Goal: Task Accomplishment & Management: Manage account settings

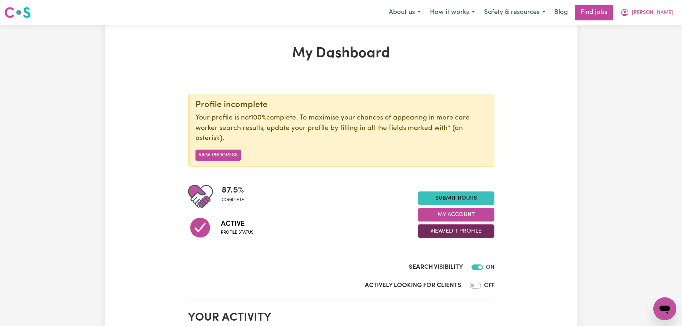
click at [467, 234] on button "View/Edit Profile" at bounding box center [456, 232] width 77 height 14
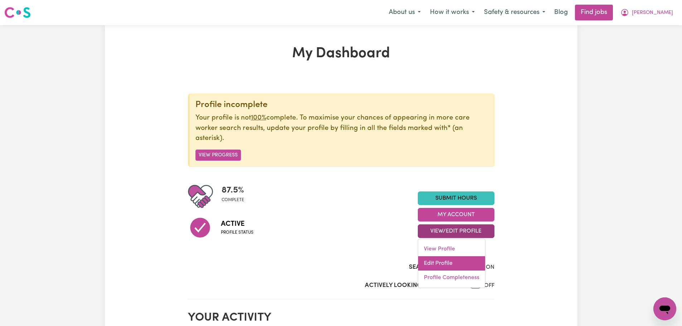
click at [446, 262] on link "Edit Profile" at bounding box center [451, 263] width 67 height 14
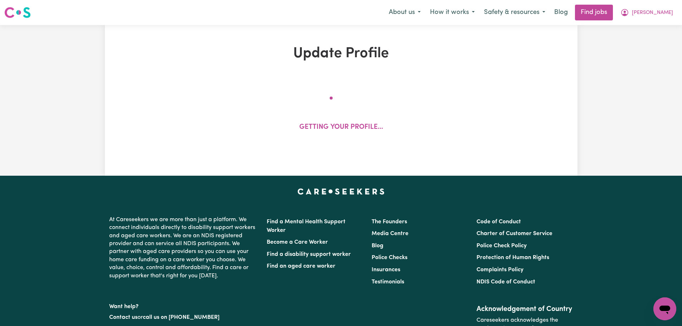
select select "[DEMOGRAPHIC_DATA]"
select select "[DEMOGRAPHIC_DATA] Citizen"
select select "Studying a healthcare related degree or qualification"
select select "50"
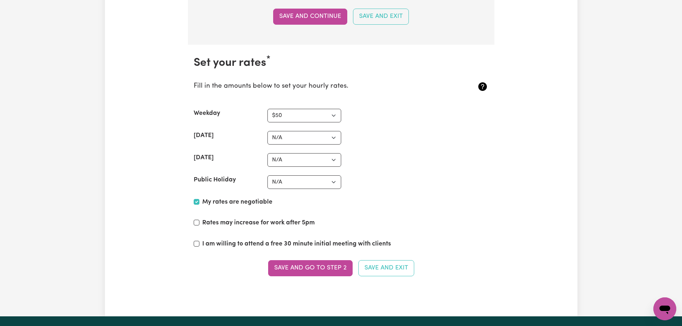
scroll to position [1791, 0]
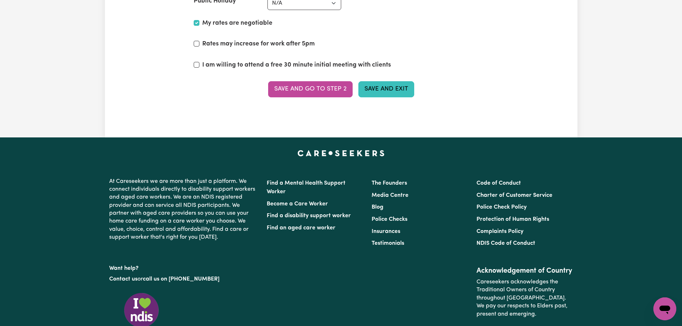
click at [384, 85] on button "Save and Exit" at bounding box center [386, 89] width 56 height 16
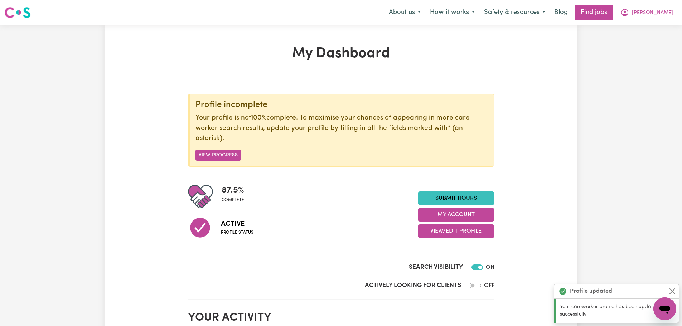
scroll to position [199, 0]
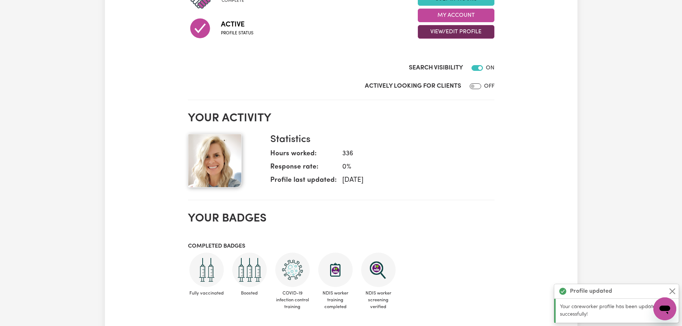
click at [458, 32] on button "View/Edit Profile" at bounding box center [456, 32] width 77 height 14
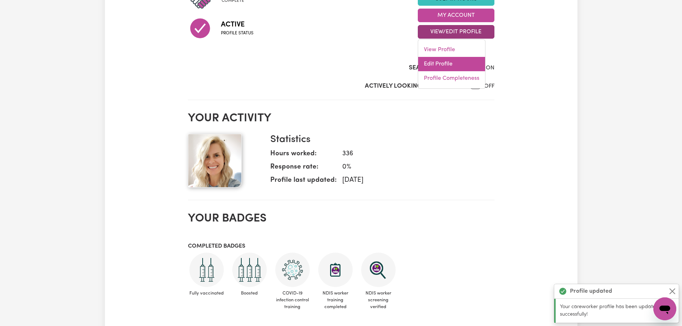
click at [467, 64] on link "Edit Profile" at bounding box center [451, 64] width 67 height 14
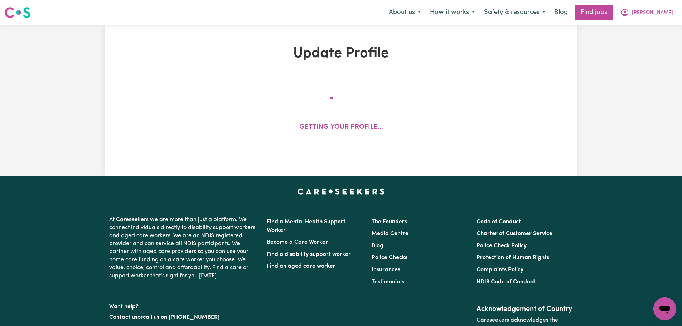
select select "[DEMOGRAPHIC_DATA]"
select select "[DEMOGRAPHIC_DATA] Citizen"
select select "Studying a healthcare related degree or qualification"
select select "50"
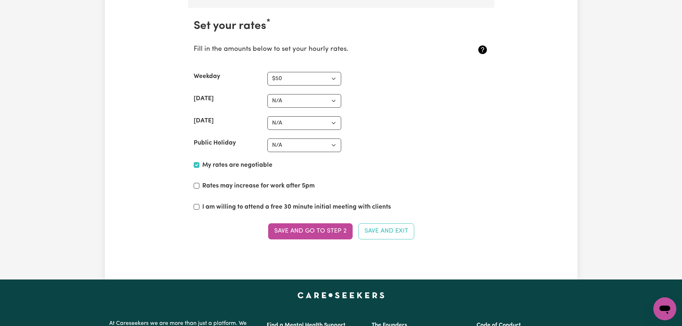
scroll to position [1755, 0]
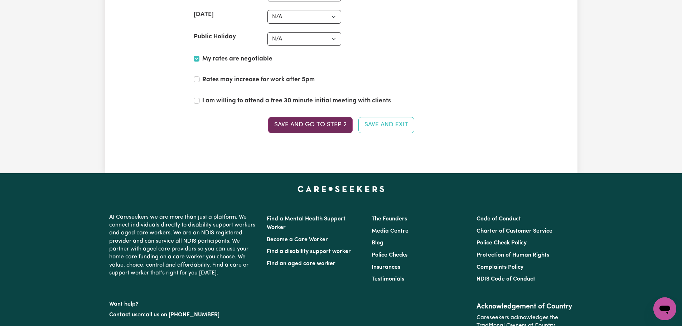
click at [317, 125] on button "Save and go to Step 2" at bounding box center [310, 125] width 85 height 16
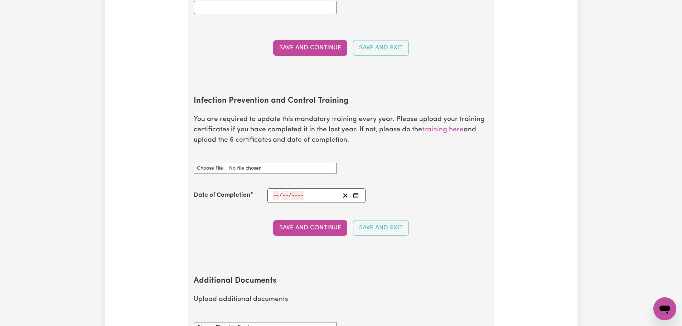
scroll to position [1182, 0]
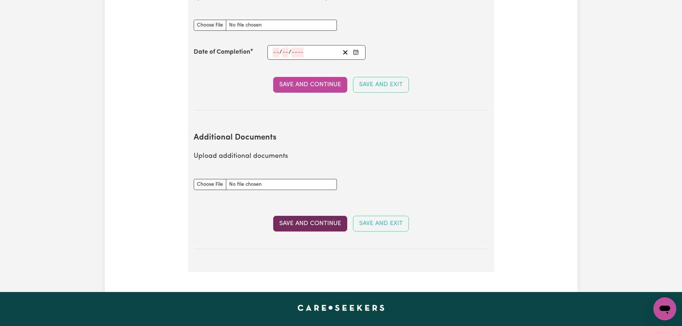
click at [328, 216] on button "Save and Continue" at bounding box center [310, 224] width 74 height 16
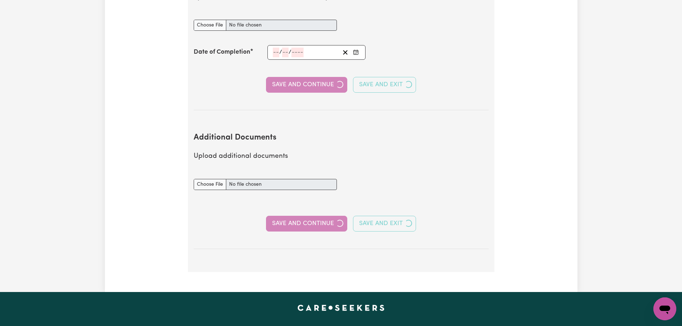
select select "Certificate III (Individual Support)"
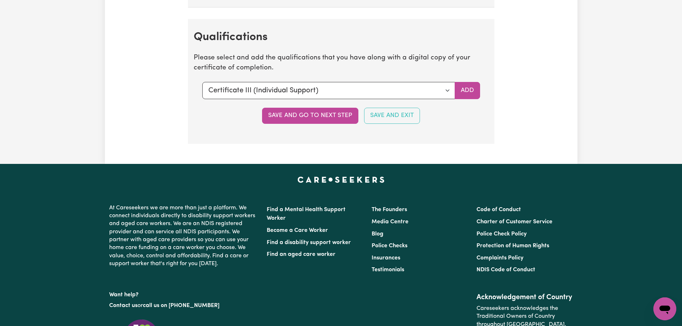
scroll to position [1611, 0]
